Goal: Information Seeking & Learning: Find specific fact

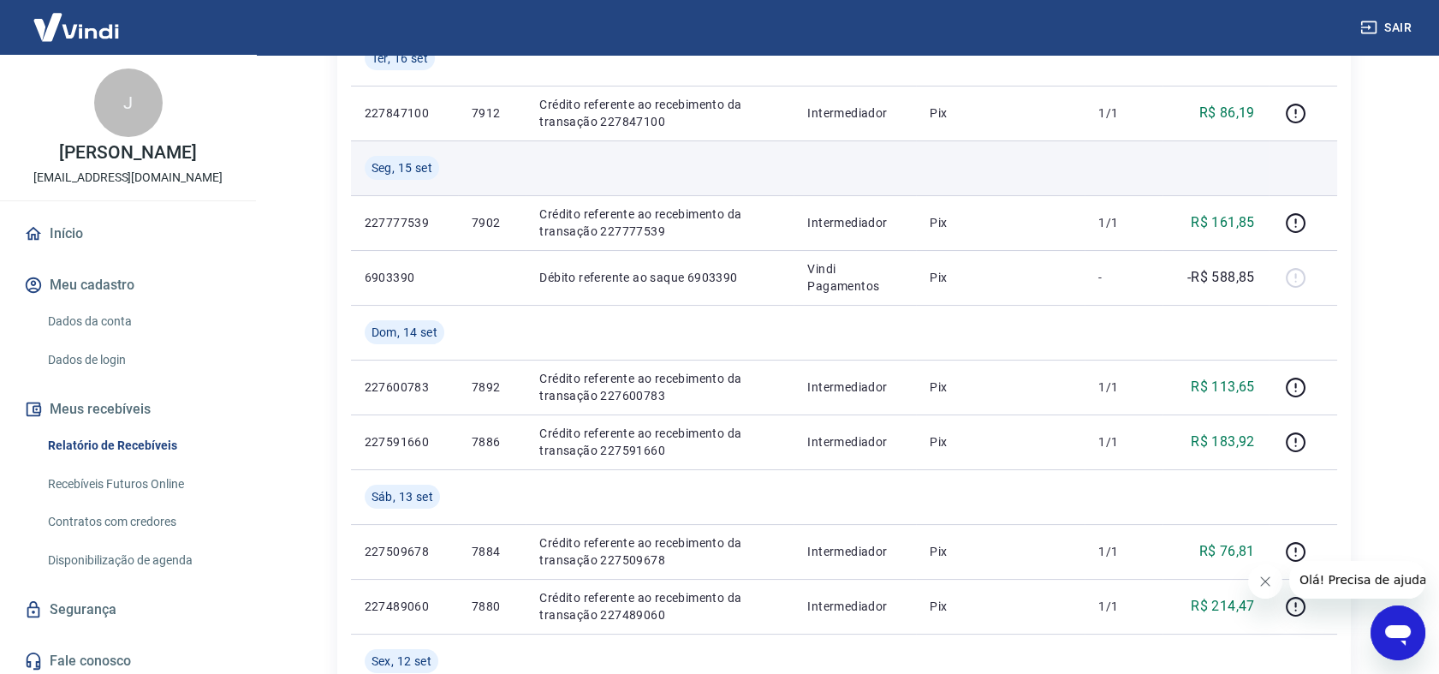
scroll to position [380, 0]
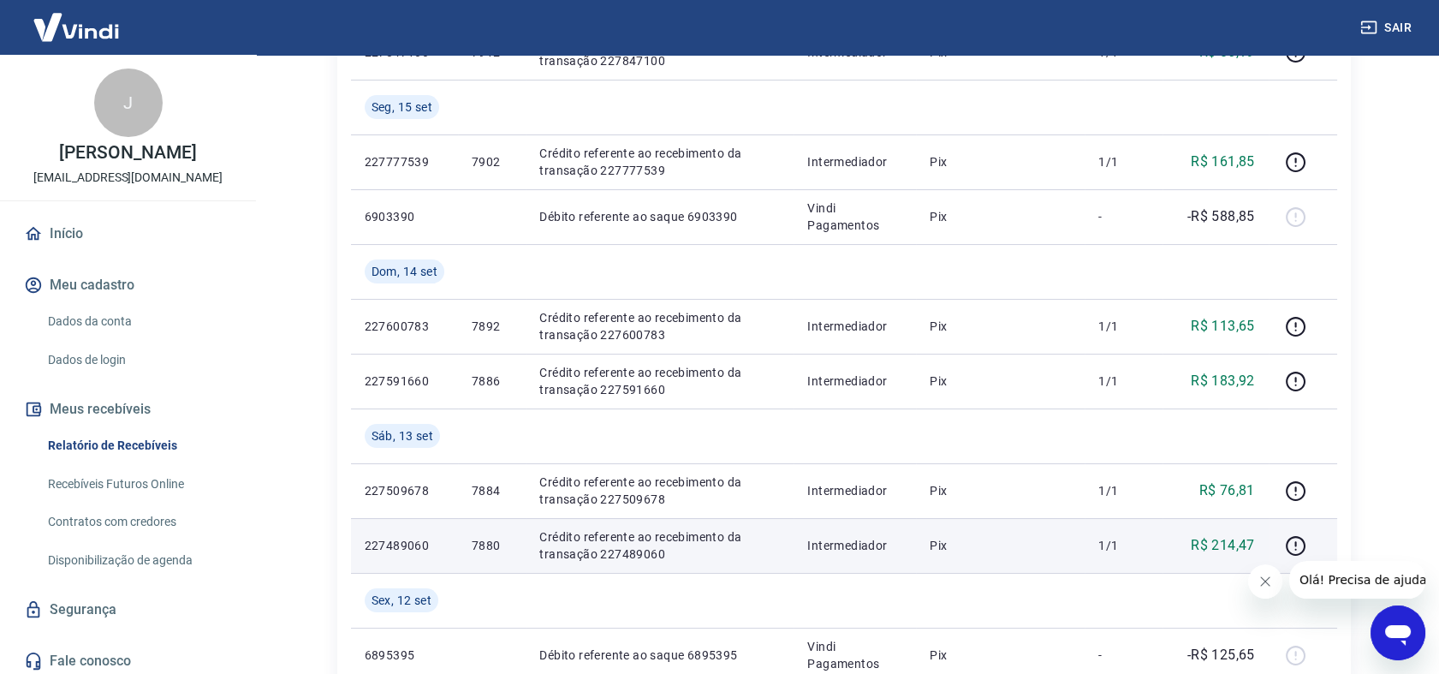
click at [640, 552] on p "Crédito referente ao recebimento da transação 227489060" at bounding box center [659, 545] width 241 height 34
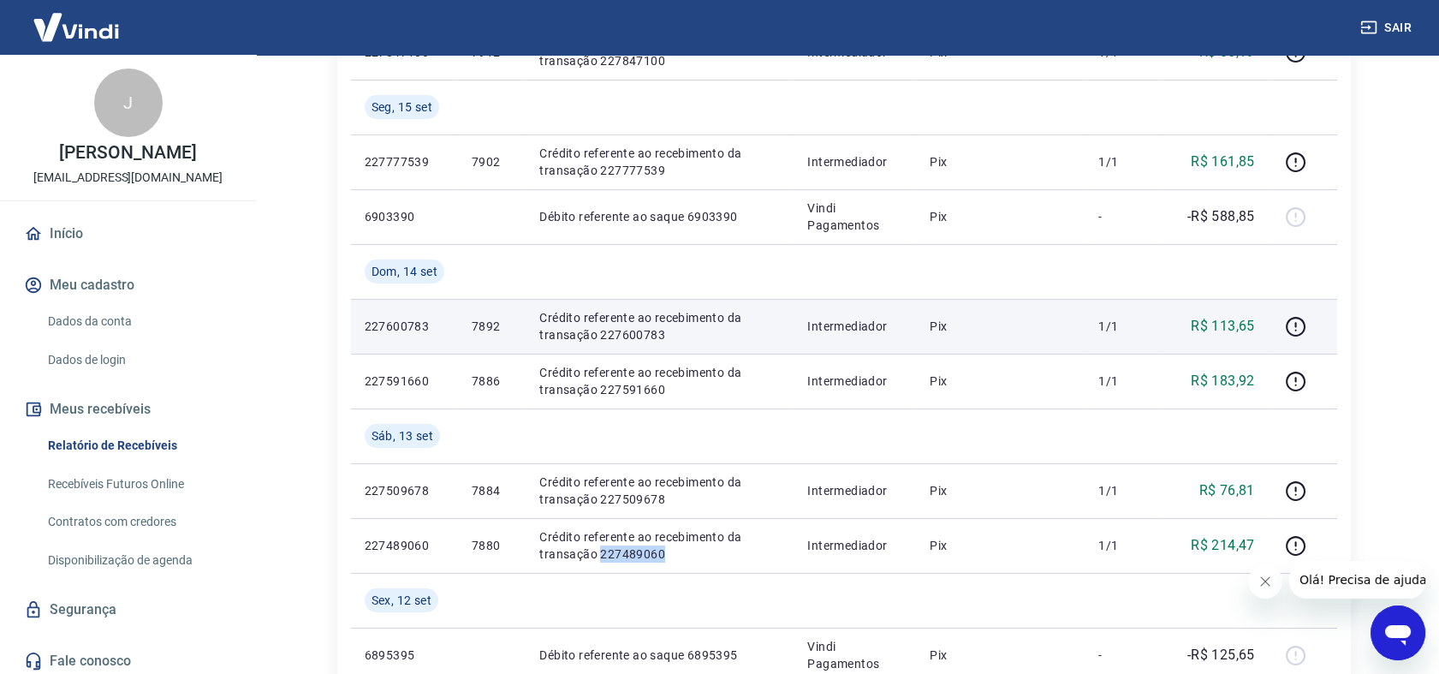
copy p "227489060"
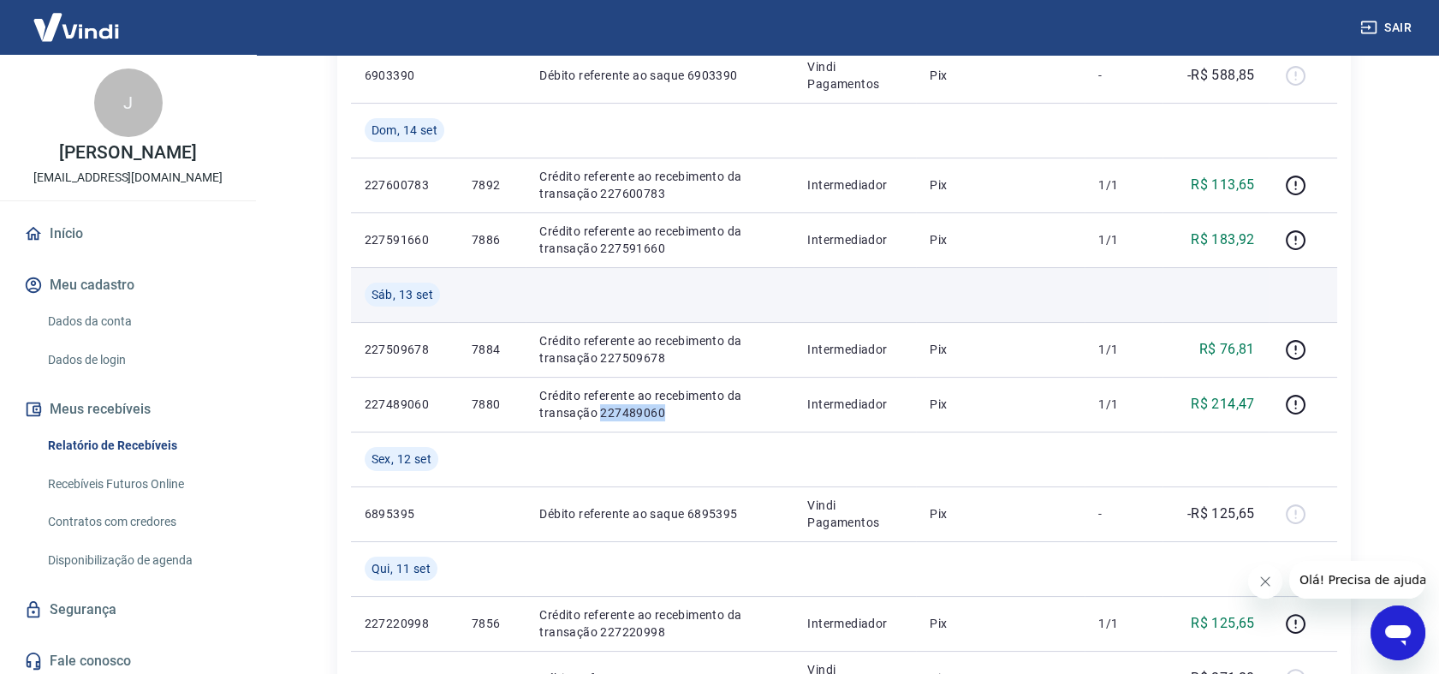
scroll to position [570, 0]
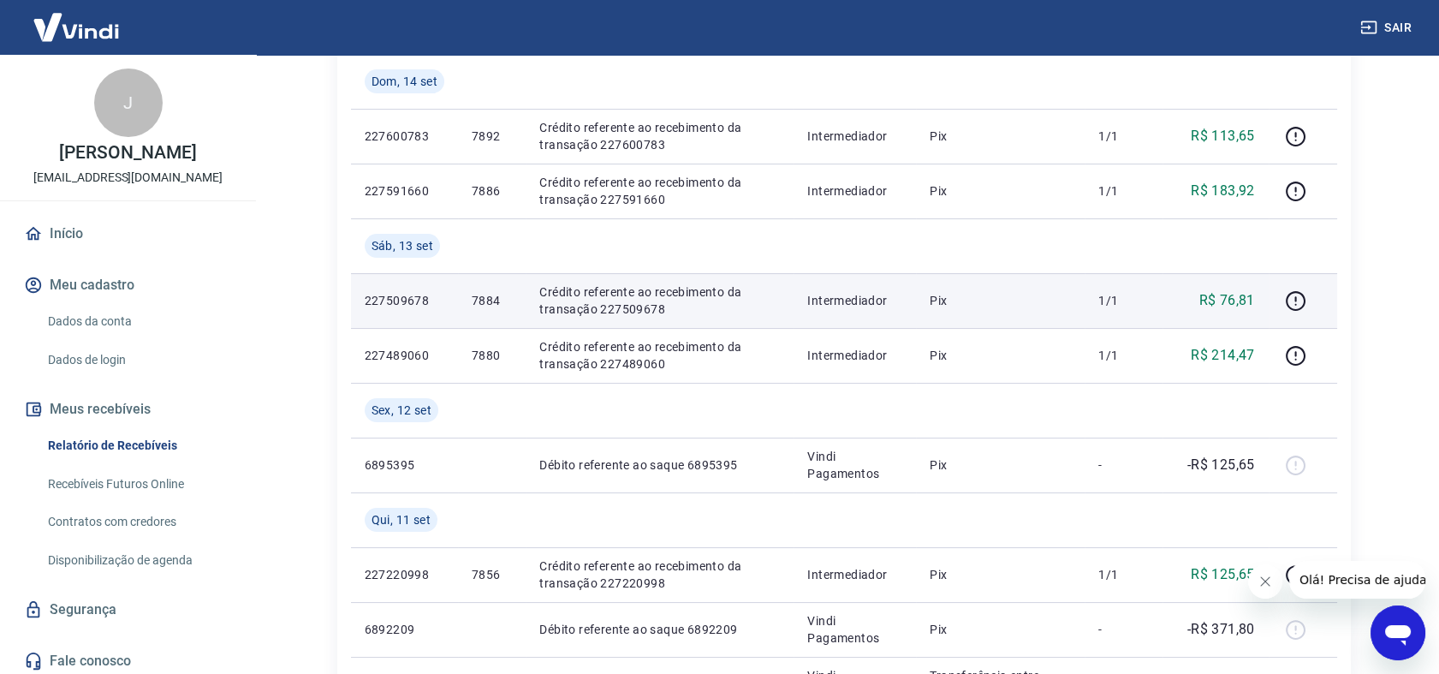
click at [623, 308] on p "Crédito referente ao recebimento da transação 227509678" at bounding box center [659, 300] width 241 height 34
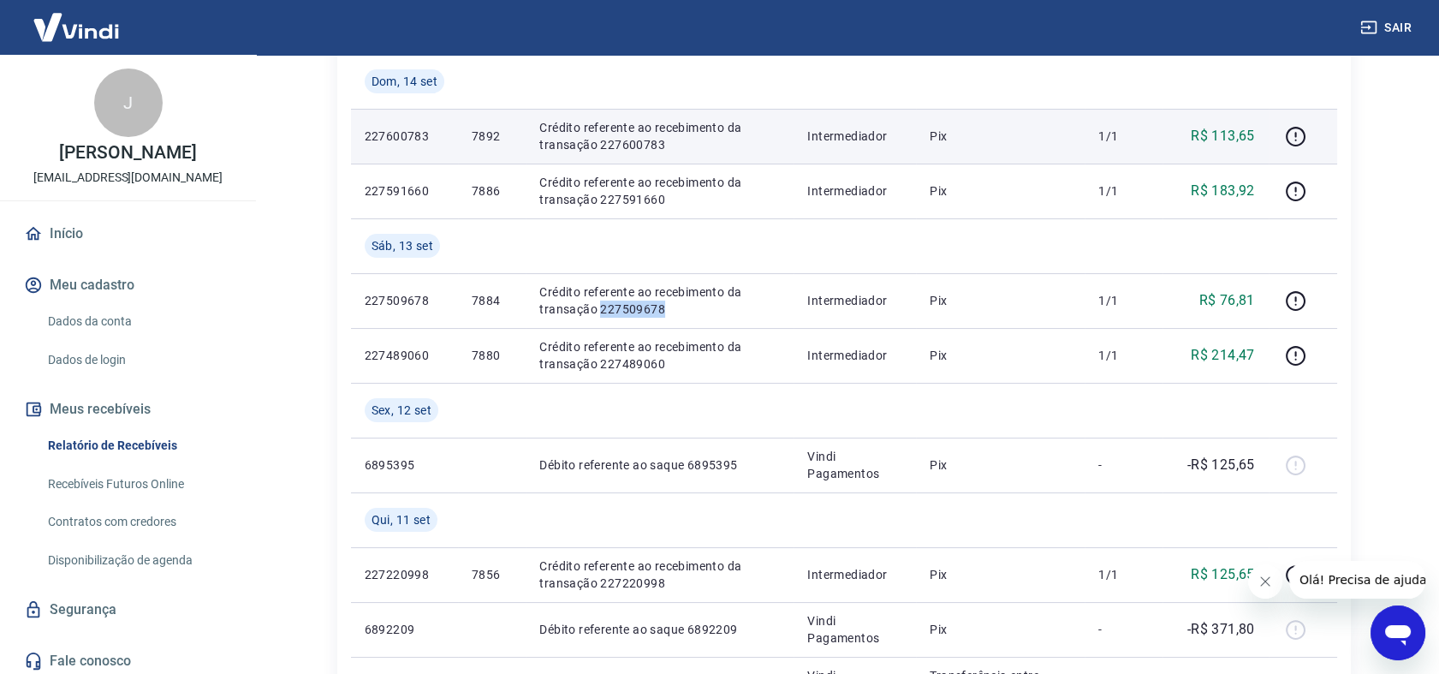
copy p "227509678"
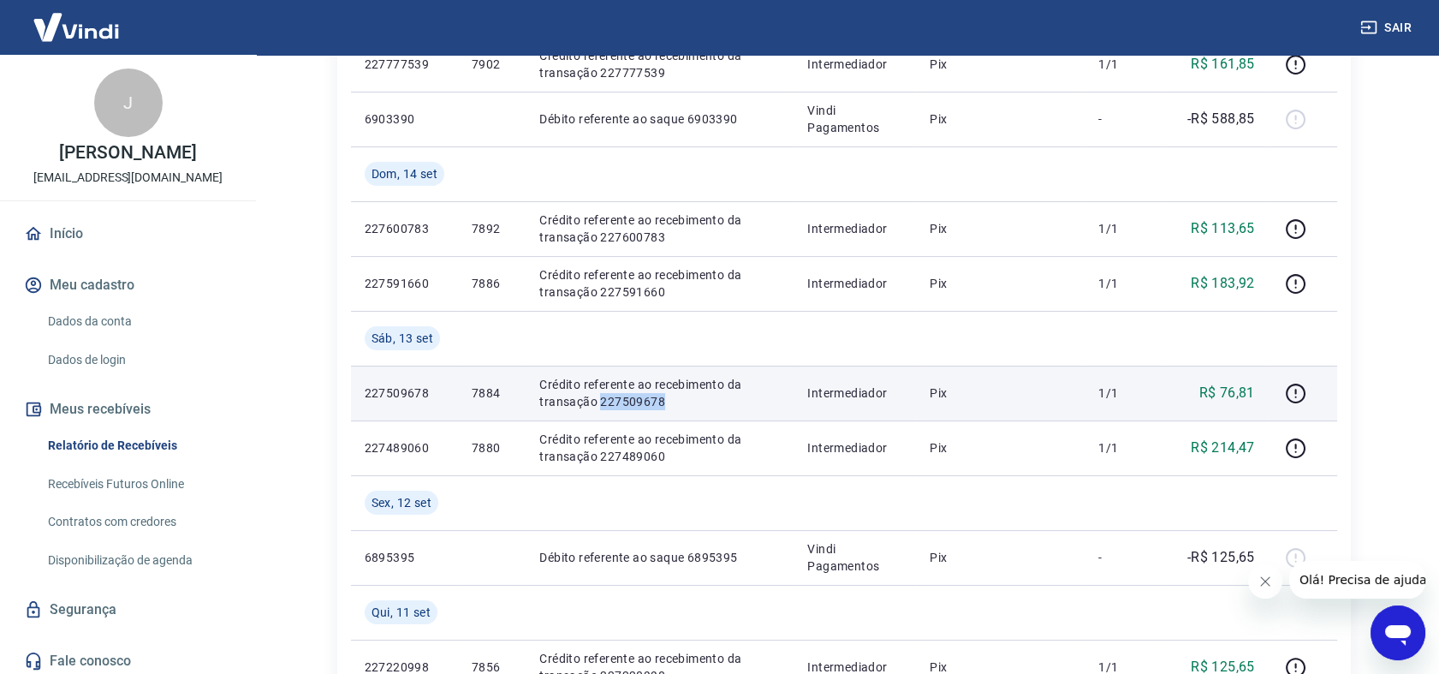
scroll to position [475, 0]
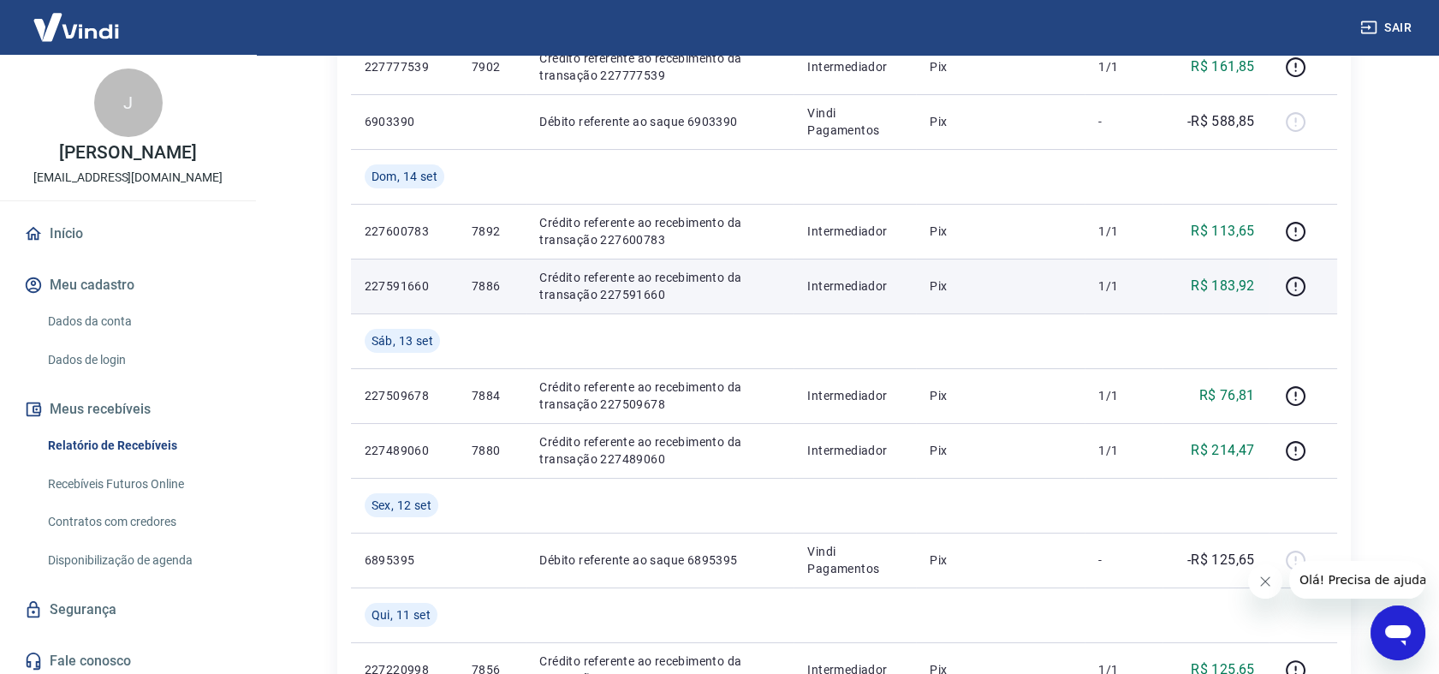
click at [630, 294] on p "Crédito referente ao recebimento da transação 227591660" at bounding box center [659, 286] width 241 height 34
click at [629, 293] on p "Crédito referente ao recebimento da transação 227591660" at bounding box center [659, 286] width 241 height 34
copy p "227591660"
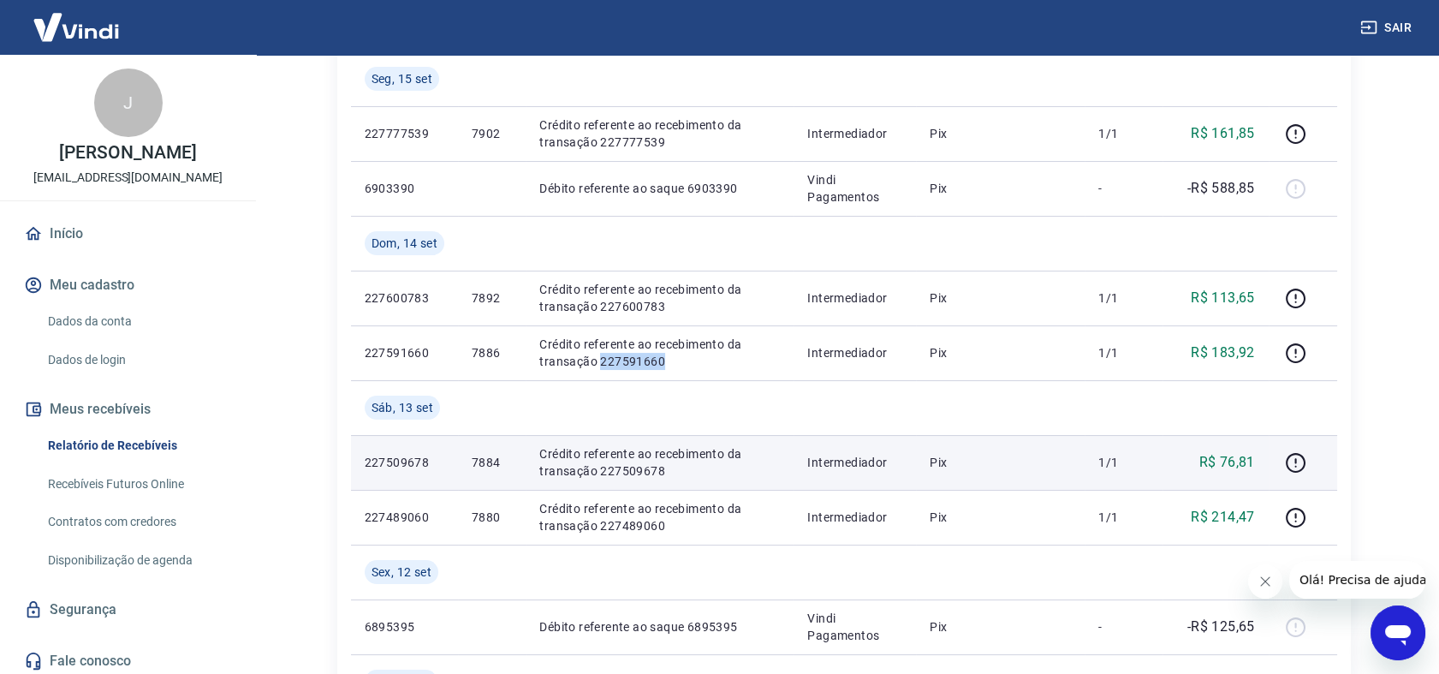
scroll to position [285, 0]
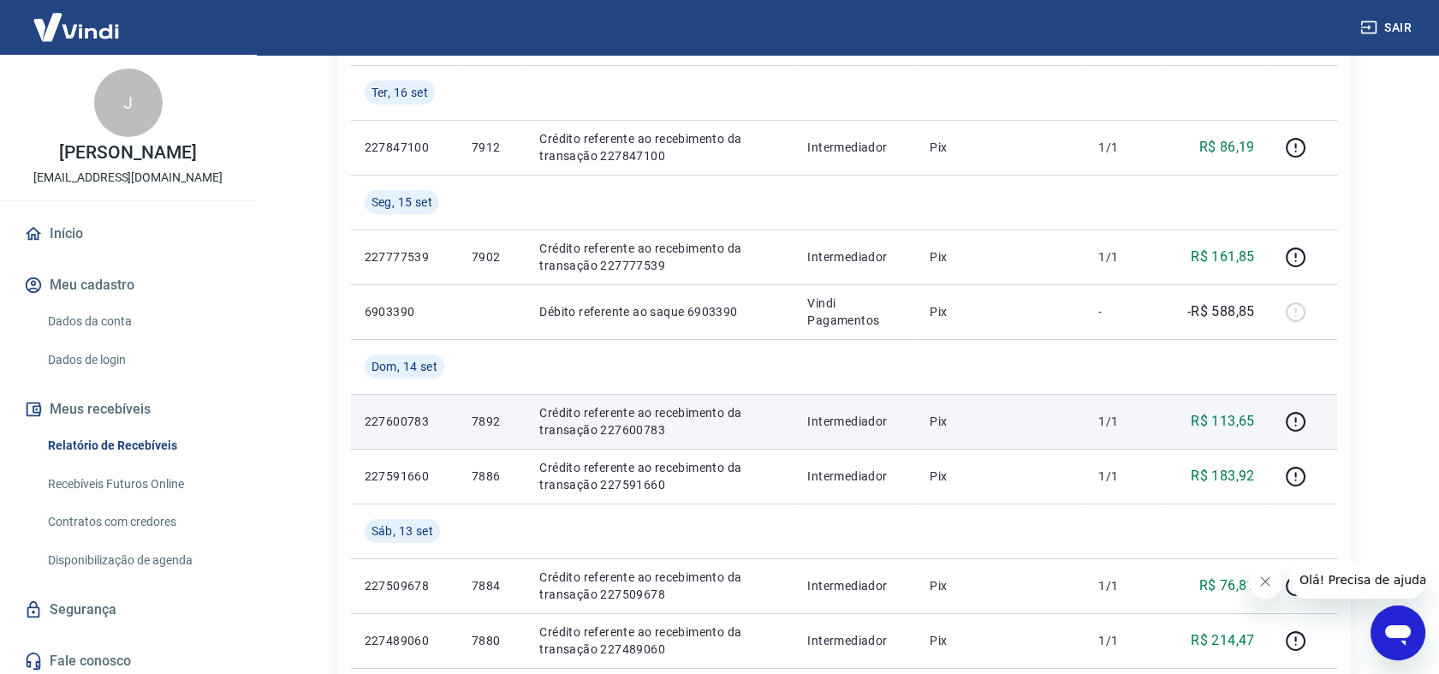
click at [630, 428] on p "Crédito referente ao recebimento da transação 227600783" at bounding box center [659, 421] width 241 height 34
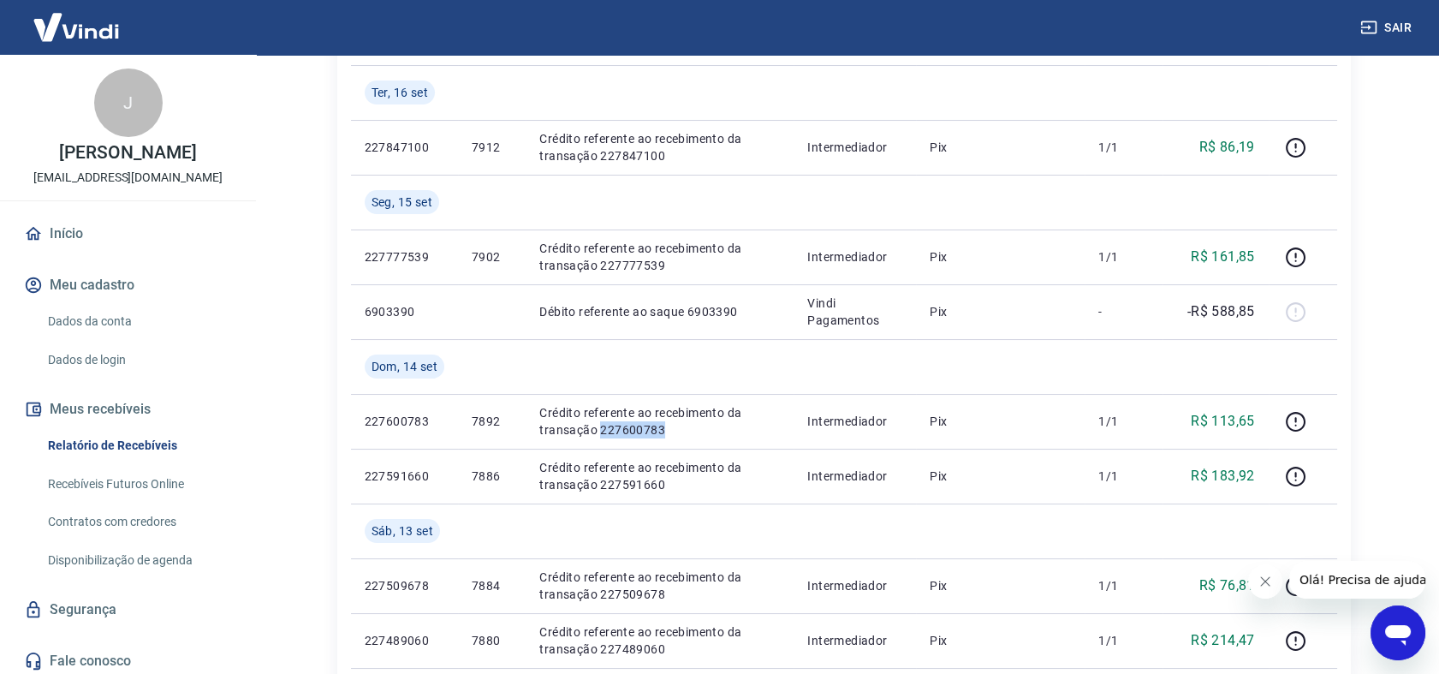
copy p "227600783"
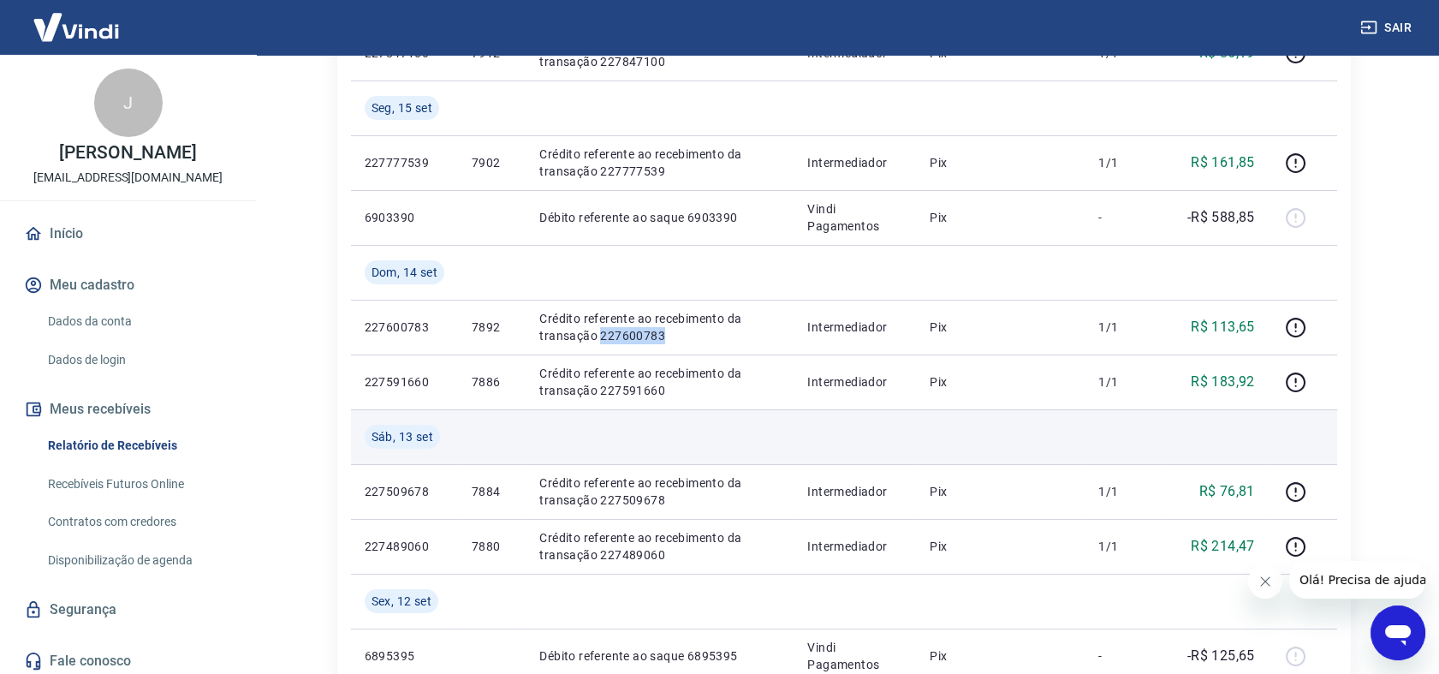
scroll to position [380, 0]
